Goal: Task Accomplishment & Management: Manage account settings

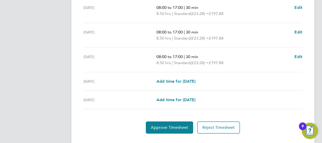
scroll to position [213, 0]
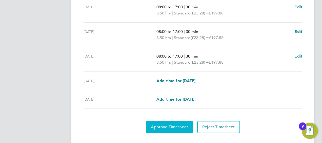
click at [172, 124] on span "Approve Timesheet" at bounding box center [169, 126] width 37 height 5
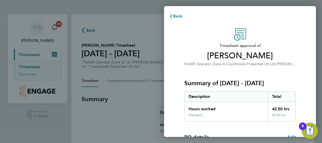
click at [171, 101] on div "Timesheet approval of Darren Poole Forklift Operator (Zone 3) · Countryside Pro…" at bounding box center [240, 129] width 152 height 214
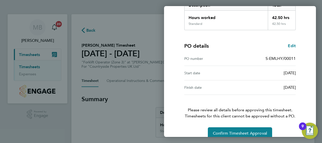
scroll to position [99, 0]
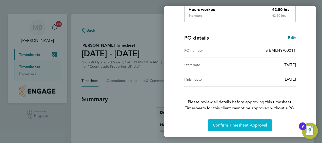
click at [225, 124] on span "Confirm Timesheet Approval" at bounding box center [240, 125] width 54 height 5
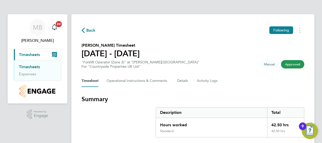
click at [28, 66] on link "Timesheets" at bounding box center [29, 66] width 21 height 5
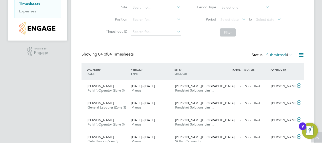
scroll to position [71, 0]
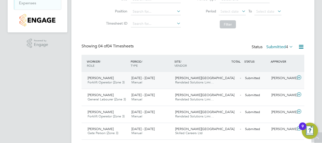
click at [298, 75] on icon at bounding box center [299, 77] width 6 height 4
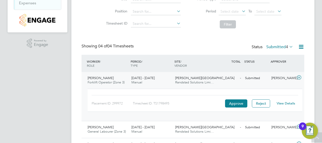
click at [287, 105] on div "View Details" at bounding box center [285, 103] width 25 height 8
click at [284, 102] on link "View Details" at bounding box center [286, 103] width 18 height 4
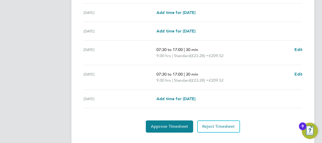
scroll to position [202, 0]
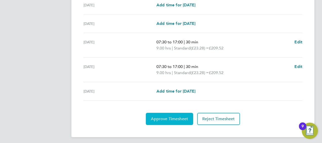
click at [169, 116] on span "Approve Timesheet" at bounding box center [169, 118] width 37 height 5
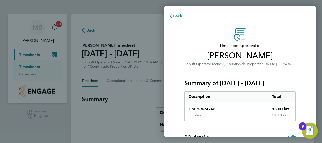
click at [170, 114] on div "Timesheet approval of [PERSON_NAME] Forklift Operator (Zone 3) · Countryside Pr…" at bounding box center [240, 129] width 152 height 214
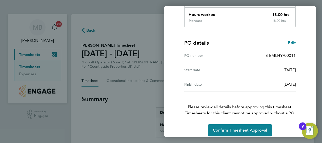
scroll to position [99, 0]
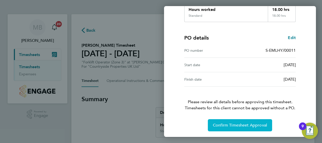
click at [224, 125] on span "Confirm Timesheet Approval" at bounding box center [240, 125] width 54 height 5
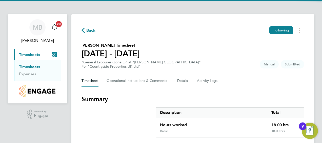
click at [112, 119] on section "Summary Description Total Hours worked 18.00 hrs Basic 18.00 hrs" at bounding box center [193, 116] width 223 height 42
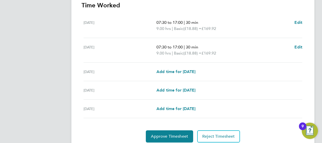
scroll to position [167, 0]
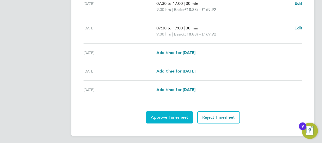
click at [159, 115] on span "Approve Timesheet" at bounding box center [169, 117] width 37 height 5
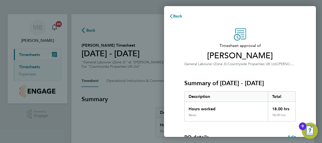
click at [179, 77] on div "Timesheet approval of Gary Lewis General Labourer (Zone 3) · Countryside Proper…" at bounding box center [240, 129] width 124 height 202
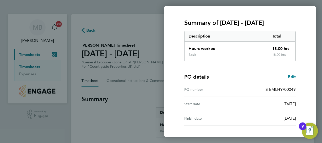
scroll to position [99, 0]
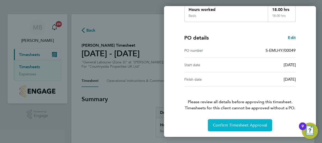
click at [229, 123] on span "Confirm Timesheet Approval" at bounding box center [240, 125] width 54 height 5
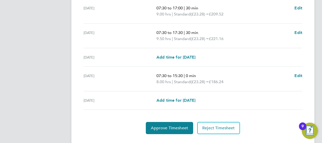
scroll to position [213, 0]
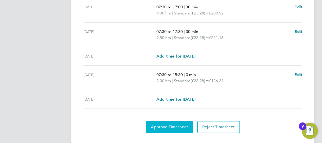
click at [172, 126] on span "Approve Timesheet" at bounding box center [169, 126] width 37 height 5
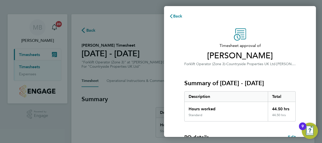
click at [169, 74] on div "Timesheet approval of Brian Cudworth Forklift Operator (Zone 3) · Countryside P…" at bounding box center [240, 129] width 152 height 214
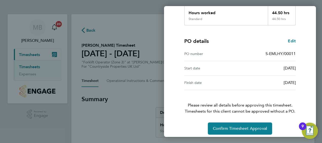
scroll to position [99, 0]
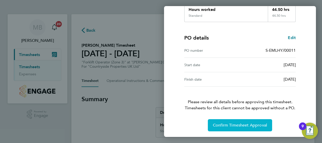
click at [234, 124] on span "Confirm Timesheet Approval" at bounding box center [240, 125] width 54 height 5
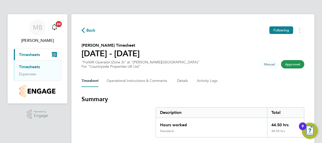
click at [116, 116] on section "Summary Description Total Hours worked 44.50 hrs Standard 44.50 hrs" at bounding box center [193, 116] width 223 height 42
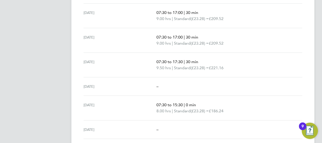
scroll to position [198, 0]
